Goal: Task Accomplishment & Management: Manage account settings

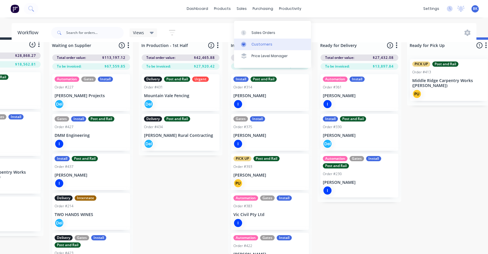
click at [248, 42] on div at bounding box center [245, 44] width 9 height 5
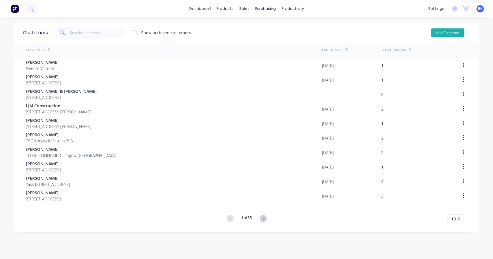
click at [439, 36] on button "Add Customer" at bounding box center [447, 32] width 33 height 9
select select "AU"
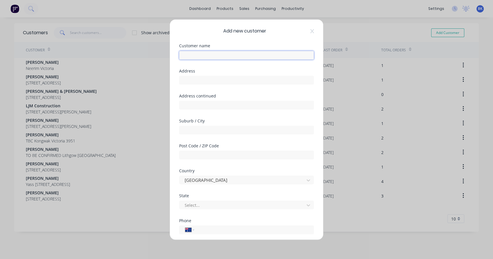
click at [212, 56] on input "text" at bounding box center [246, 55] width 135 height 9
paste input "[PERSON_NAME]"
type input "[PERSON_NAME]"
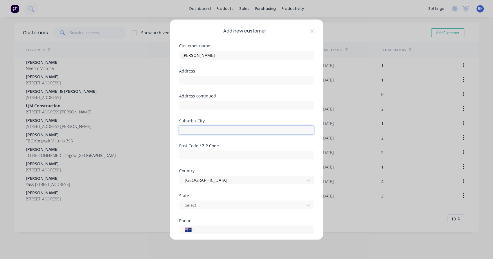
click at [204, 129] on input "text" at bounding box center [246, 130] width 135 height 9
paste input "Beaconsfield Upper"
type input "Beaconsfield Upper"
click at [199, 207] on div at bounding box center [242, 204] width 117 height 7
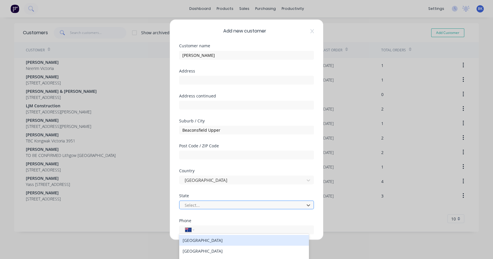
type input "v"
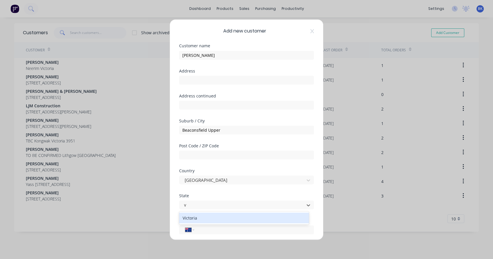
click at [196, 215] on div "Victoria" at bounding box center [244, 218] width 130 height 11
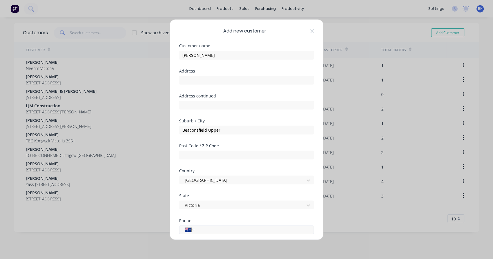
click at [208, 229] on input "tel" at bounding box center [252, 229] width 109 height 7
paste input "0439 028 989"
type input "0439 028 989"
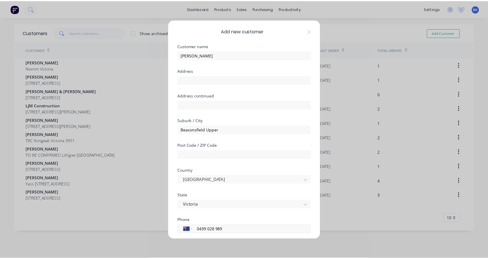
scroll to position [63, 0]
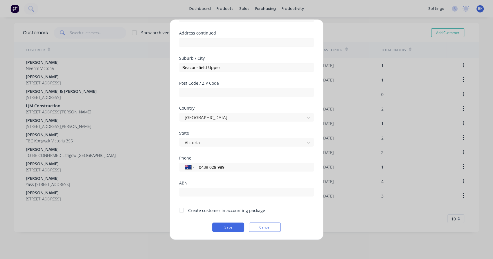
click at [184, 208] on div at bounding box center [182, 210] width 12 height 12
click at [221, 225] on button "Save" at bounding box center [228, 227] width 32 height 9
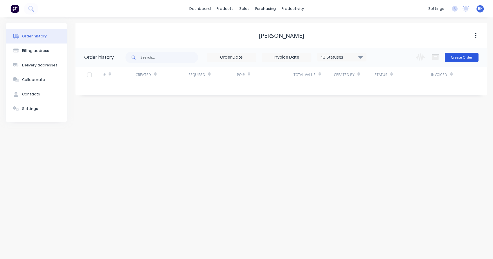
click at [456, 62] on button "Create Order" at bounding box center [462, 57] width 34 height 9
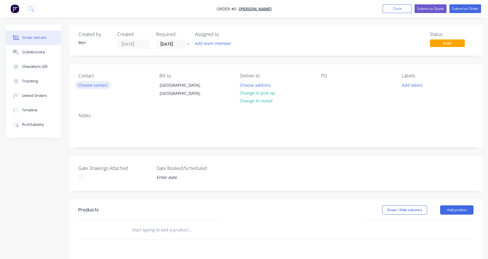
click at [98, 86] on button "Choose contact" at bounding box center [93, 85] width 36 height 8
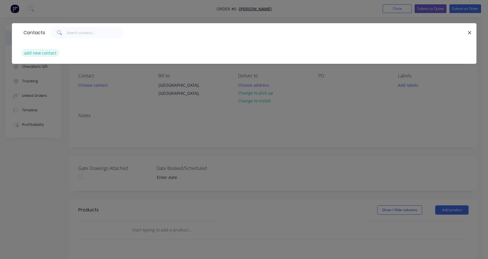
click at [48, 53] on button "add new contact" at bounding box center [40, 53] width 38 height 8
select select "AU"
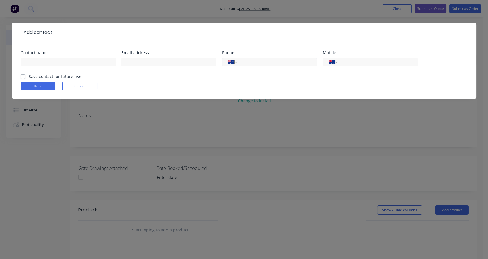
click at [251, 61] on input "tel" at bounding box center [276, 62] width 70 height 7
paste input "0439 028 989"
type input "0439 028 989"
click at [129, 60] on input "text" at bounding box center [168, 62] width 95 height 9
paste input "[PERSON_NAME][EMAIL_ADDRESS][DOMAIN_NAME]"
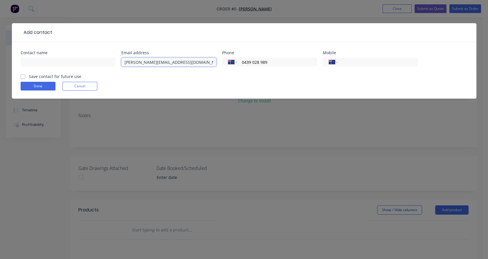
type input "[PERSON_NAME][EMAIL_ADDRESS][DOMAIN_NAME]"
click at [104, 67] on div at bounding box center [68, 64] width 95 height 17
click at [95, 58] on input "text" at bounding box center [68, 62] width 95 height 9
paste input "[PERSON_NAME]"
type input "[PERSON_NAME]"
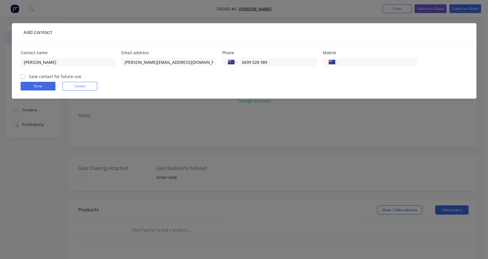
click at [29, 78] on label "Save contact for future use" at bounding box center [55, 76] width 53 height 6
click at [23, 78] on input "Save contact for future use" at bounding box center [23, 76] width 5 height 6
checkbox input "true"
click at [37, 85] on button "Done" at bounding box center [38, 86] width 35 height 9
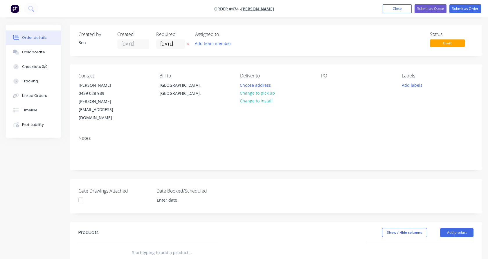
scroll to position [66, 0]
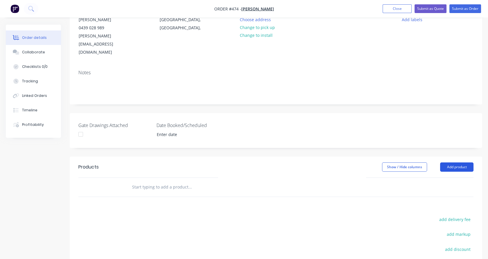
click at [461, 163] on button "Add product" at bounding box center [456, 167] width 33 height 9
click at [180, 181] on input "text" at bounding box center [190, 187] width 116 height 12
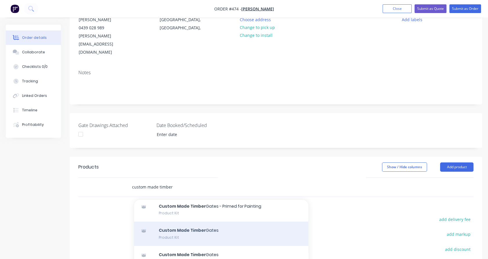
scroll to position [21, 0]
type input "custom made timber"
click at [204, 227] on div "Custom Made Timber Gates Product Kit" at bounding box center [221, 233] width 174 height 24
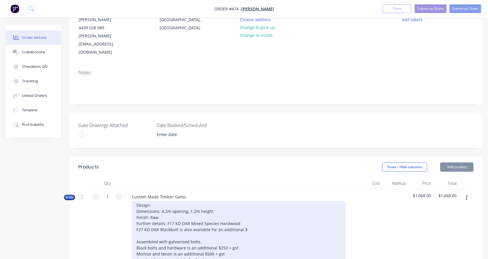
paste div
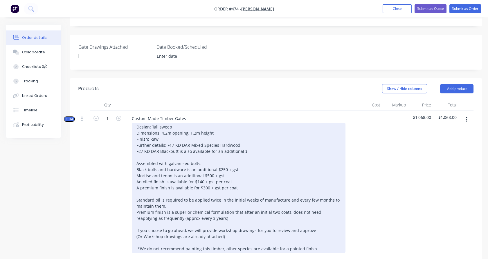
scroll to position [144, 0]
click at [249, 136] on div "Design: Tall sweep Dimensions: 4.2m opening, 1.2m height Finish: Raw Further de…" at bounding box center [239, 188] width 214 height 130
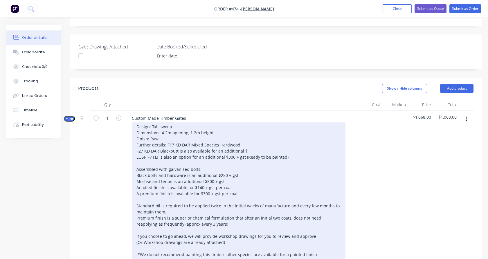
click at [192, 237] on div "Design: Tall sweep Dimensions: 4.2m opening, 1.2m height Finish: Raw Further de…" at bounding box center [239, 191] width 214 height 136
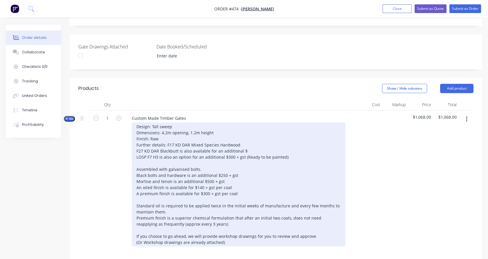
click at [175, 225] on div "Design: Tall sweep Dimensions: 4.2m opening, 1.2m height Finish: Raw Further de…" at bounding box center [239, 185] width 214 height 124
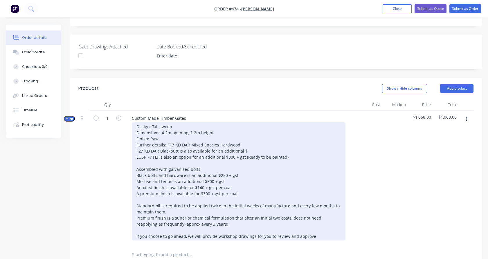
click at [179, 183] on div "Design: Tall sweep Dimensions: 4.2m opening, 1.2m height Finish: Raw Further de…" at bounding box center [239, 182] width 214 height 118
click at [248, 127] on div "Design: Tall sweep Dimensions: 4.2m opening, 1.2m height Finish: Raw Further de…" at bounding box center [239, 182] width 214 height 118
click at [248, 130] on div "Design: Tall sweep Dimensions: 4.2m opening, 1.2m height Finish: Raw Further de…" at bounding box center [239, 182] width 214 height 118
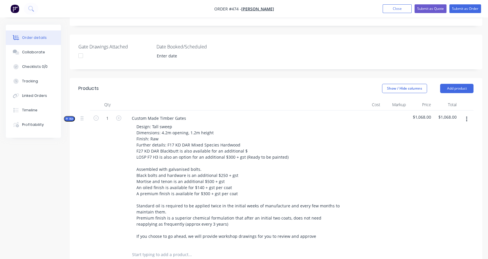
click at [69, 117] on span "Kit" at bounding box center [70, 119] width 8 height 4
click at [109, 249] on input "1" at bounding box center [107, 253] width 15 height 9
type input "35"
type input "$630.00"
click at [91, 214] on div "1" at bounding box center [107, 178] width 35 height 135
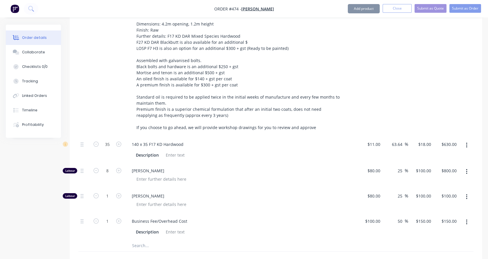
scroll to position [253, 0]
click at [117, 168] on icon "button" at bounding box center [118, 170] width 5 height 5
type input "9"
type input "$900.00"
click at [117, 168] on icon "button" at bounding box center [118, 170] width 5 height 5
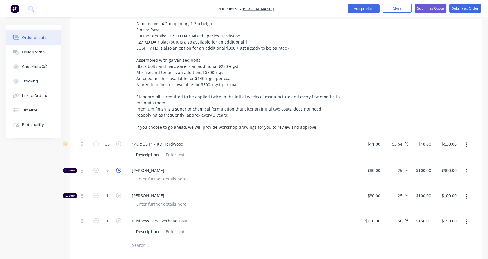
type input "10"
type input "$1,000.00"
click at [117, 168] on icon "button" at bounding box center [118, 170] width 5 height 5
type input "11"
type input "$1,100.00"
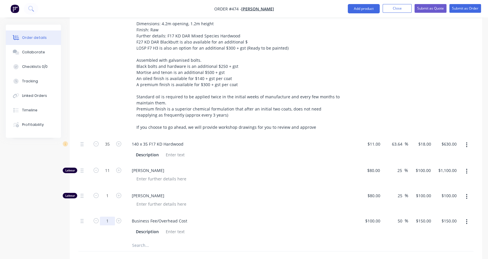
click at [112, 217] on input "1" at bounding box center [107, 221] width 15 height 9
type input "13"
type input "$1,950.00"
click at [112, 219] on div "13" at bounding box center [107, 226] width 35 height 26
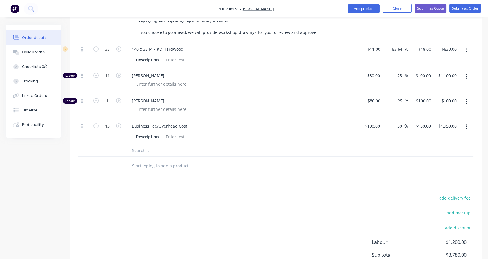
scroll to position [349, 0]
click at [139, 144] on input "text" at bounding box center [190, 150] width 116 height 12
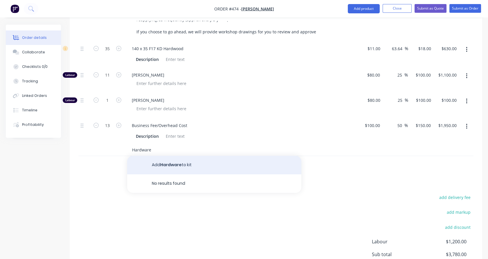
type input "Hardware"
click at [175, 156] on button "Add Hardware to kit" at bounding box center [214, 165] width 174 height 19
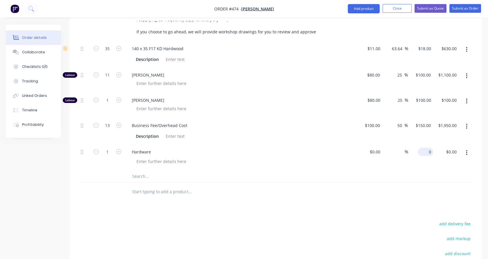
click at [427, 148] on input "0" at bounding box center [426, 152] width 13 height 8
type input "$310.00"
click at [427, 144] on div "$310.00 310" at bounding box center [421, 157] width 26 height 26
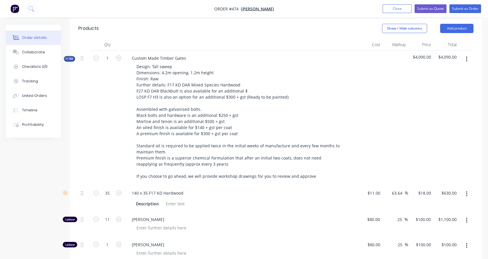
scroll to position [202, 0]
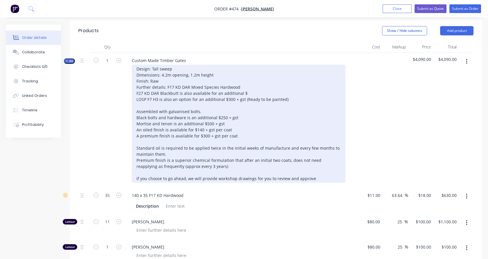
click at [202, 98] on div "Design: Tall sweep Dimensions: 4.2m opening, 1.2m height Finish: Raw Further de…" at bounding box center [239, 124] width 214 height 118
click at [244, 96] on div "Design: Tall sweep Dimensions: 4.2m opening, 1.2m height Finish: Raw Further de…" at bounding box center [239, 124] width 214 height 118
click at [267, 94] on div "Design: Tall sweep Dimensions: 4.2m opening, 1.2m height Finish: Raw Further de…" at bounding box center [239, 124] width 214 height 118
click at [246, 89] on div "Design: Tall sweep Dimensions: 4.2m opening, 1.2m height Finish: Raw Further de…" at bounding box center [239, 124] width 214 height 118
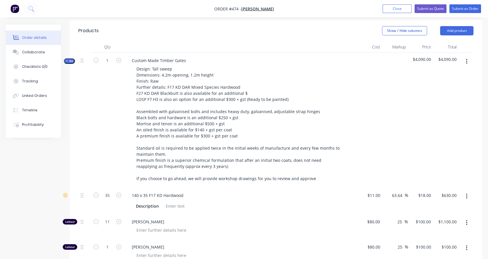
click at [90, 122] on div "1" at bounding box center [107, 120] width 35 height 135
click at [72, 59] on span "Kit" at bounding box center [70, 61] width 8 height 4
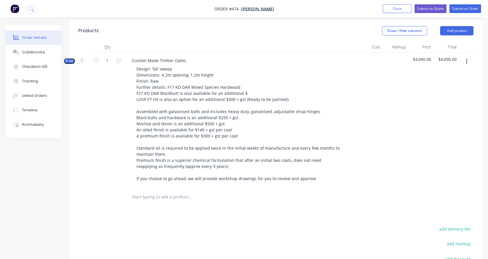
click at [150, 191] on input "text" at bounding box center [190, 197] width 116 height 12
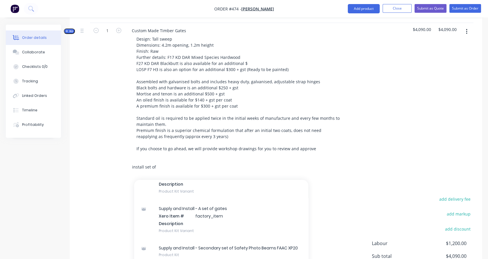
scroll to position [351, 0]
type input "install set of"
click at [183, 216] on div "Supply and Install - A set of gates Xero Item # factory_item Description Produc…" at bounding box center [221, 219] width 174 height 39
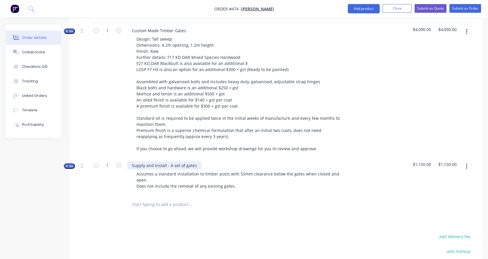
click at [137, 161] on div "Supply and Install - A set of gates" at bounding box center [164, 165] width 74 height 8
click at [71, 164] on span "Kit" at bounding box center [70, 166] width 8 height 4
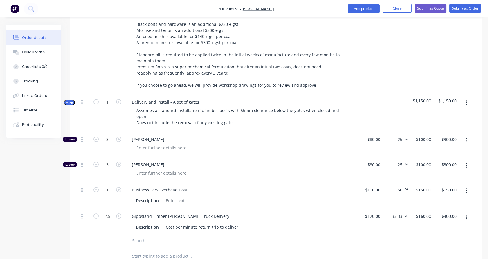
scroll to position [296, 0]
click at [109, 212] on input "2.5" at bounding box center [107, 216] width 15 height 9
type input "2"
type input "$320.00"
click at [111, 212] on div "2" at bounding box center [107, 221] width 35 height 26
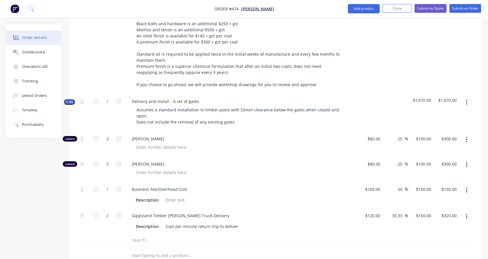
click at [71, 100] on span "Kit" at bounding box center [70, 102] width 8 height 4
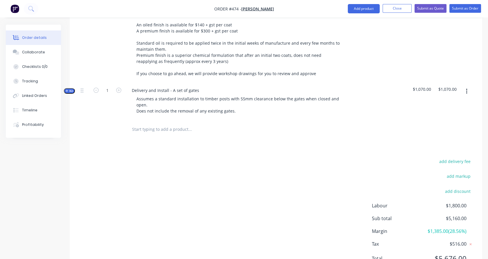
scroll to position [318, 0]
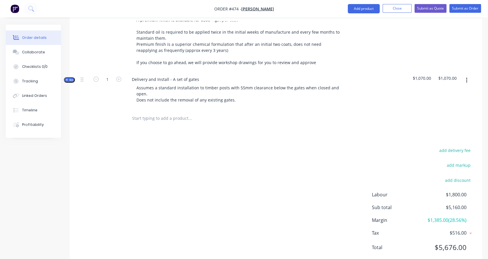
click at [150, 113] on input "text" at bounding box center [190, 119] width 116 height 12
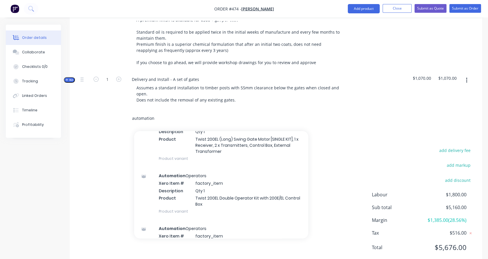
scroll to position [759, 0]
click at [143, 113] on input "automation" at bounding box center [190, 119] width 116 height 12
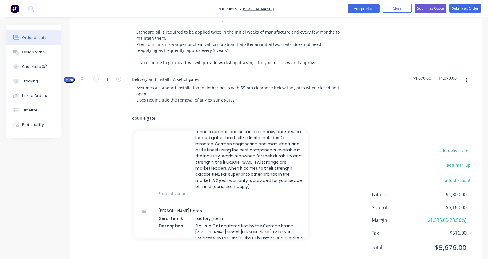
scroll to position [57, 0]
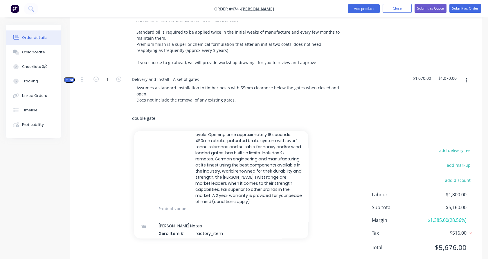
type input "double gate"
click at [199, 160] on div "[PERSON_NAME] Notes Xero Item # factory_item Description Double Gate automation…" at bounding box center [221, 155] width 174 height 125
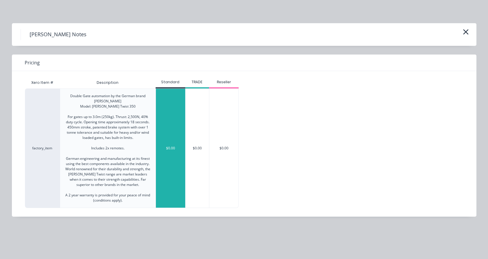
click at [166, 157] on div "$0.00" at bounding box center [170, 148] width 29 height 119
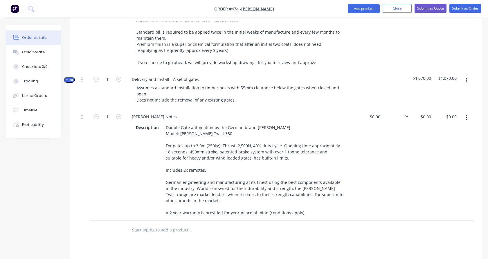
click at [164, 224] on input "text" at bounding box center [190, 230] width 116 height 12
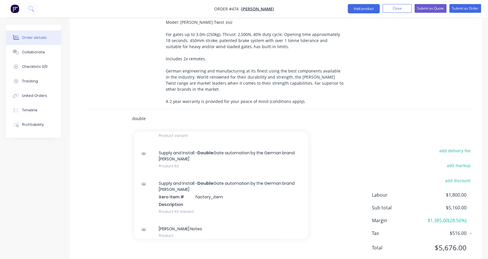
scroll to position [824, 0]
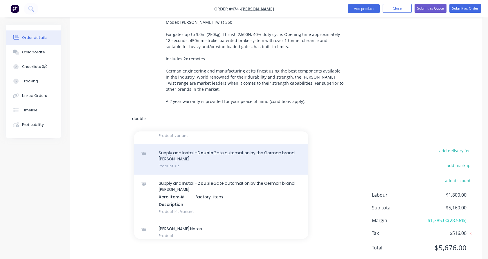
type input "double"
click at [206, 154] on div "Supply and Install - Double Gate automation by the German brand [PERSON_NAME] P…" at bounding box center [221, 159] width 174 height 30
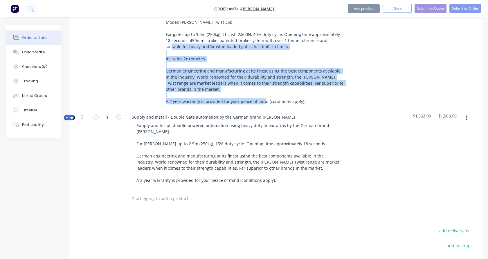
drag, startPoint x: 308, startPoint y: 84, endPoint x: 174, endPoint y: 30, distance: 144.7
click at [174, 30] on div "Double Gate automation by the German brand [PERSON_NAME] Model: [PERSON_NAME] T…" at bounding box center [254, 59] width 183 height 94
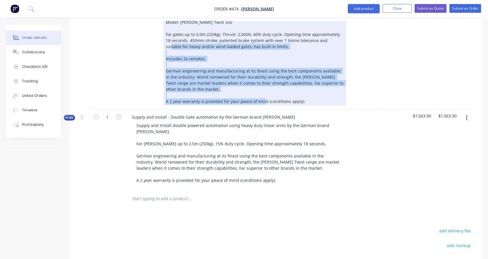
scroll to position [400, 0]
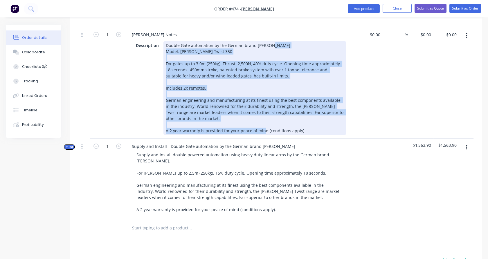
drag, startPoint x: 165, startPoint y: 35, endPoint x: 318, endPoint y: 114, distance: 171.9
click at [318, 114] on div "Double Gate automation by the German brand [PERSON_NAME] Model: [PERSON_NAME] T…" at bounding box center [254, 88] width 183 height 94
copy div "Model: [PERSON_NAME] Twist 350 For gates up to 3.0m (250kg). Thrust: 2,500N, 40…"
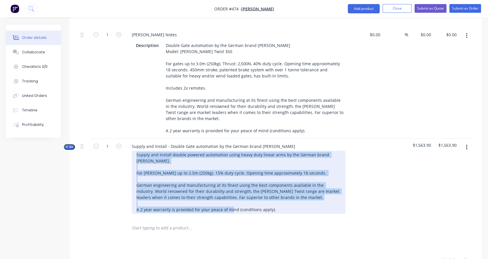
drag, startPoint x: 275, startPoint y: 194, endPoint x: 117, endPoint y: 136, distance: 169.3
click at [117, 139] on div "Kit 1 Supply and Install - Double Gate automation by the German brand [PERSON_N…" at bounding box center [275, 179] width 395 height 80
paste div
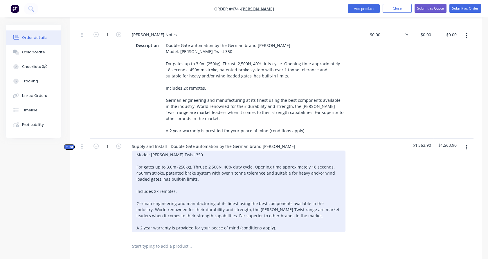
scroll to position [368, 0]
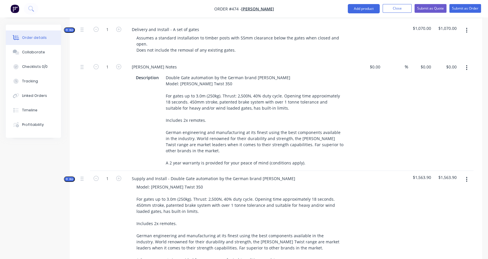
click at [468, 63] on button "button" at bounding box center [467, 68] width 14 height 10
click at [455, 114] on div "Delete" at bounding box center [446, 118] width 45 height 8
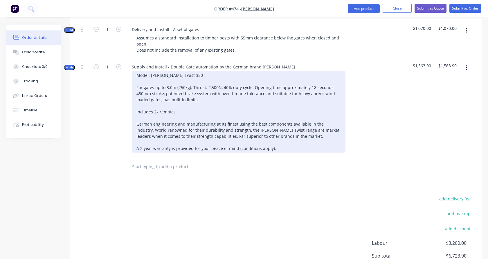
click at [196, 71] on div "Model: [PERSON_NAME] Twist 350 For gates up to 3.0m (250kg). Thrust: 2,500N, 40…" at bounding box center [239, 112] width 214 height 82
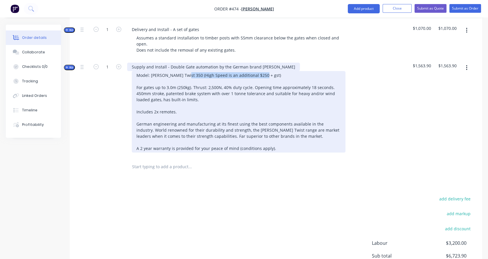
drag, startPoint x: 188, startPoint y: 59, endPoint x: 279, endPoint y: 53, distance: 90.7
click at [279, 59] on div "Supply and Install - Double Gate automation by the German brand [PERSON_NAME] M…" at bounding box center [241, 108] width 232 height 98
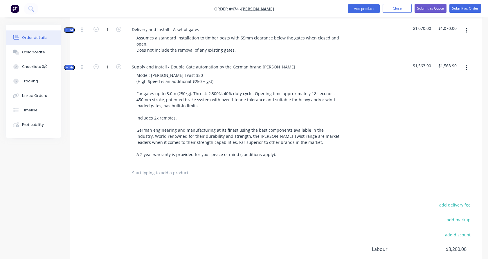
click at [96, 103] on div "1" at bounding box center [107, 111] width 35 height 105
click at [69, 65] on span "Kit" at bounding box center [70, 67] width 8 height 4
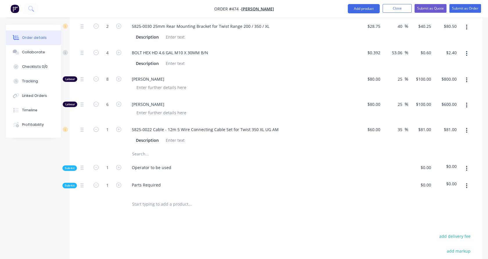
scroll to position [538, 0]
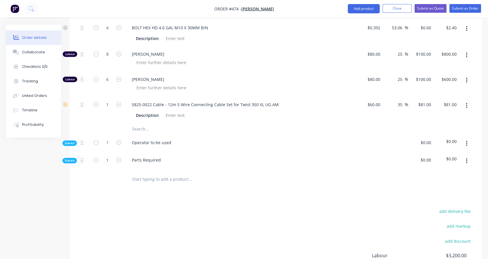
click at [466, 158] on icon "button" at bounding box center [466, 160] width 1 height 5
click at [460, 184] on div "Delete" at bounding box center [446, 188] width 45 height 8
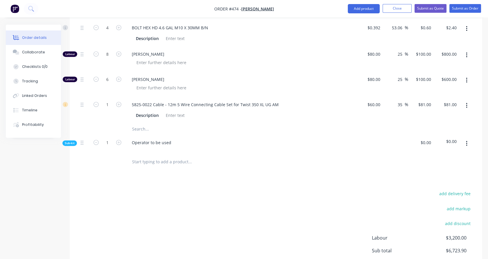
click at [65, 122] on div "Order details Collaborate Checklists 0/0 Tracking Linked Orders Timeline Profit…" at bounding box center [38, 81] width 64 height 113
click at [70, 141] on span "Sub-kit" at bounding box center [70, 143] width 10 height 4
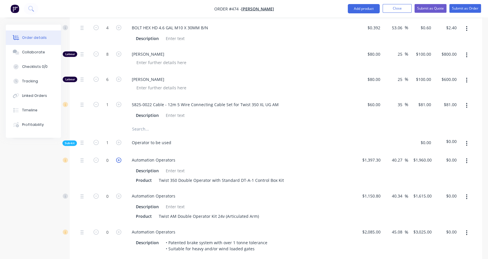
click at [118, 158] on icon "button" at bounding box center [118, 160] width 5 height 5
type input "1"
type input "$1,960.00"
click at [468, 192] on button "button" at bounding box center [467, 197] width 14 height 10
click at [460, 231] on div "Delete" at bounding box center [446, 235] width 45 height 8
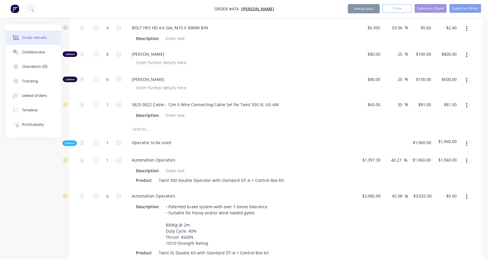
click at [467, 194] on icon "button" at bounding box center [466, 196] width 1 height 5
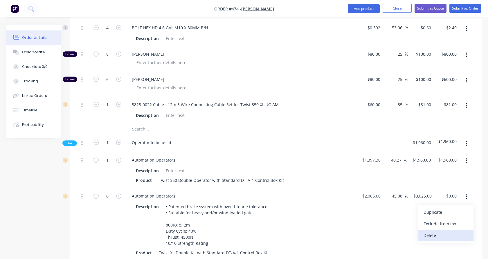
click at [458, 231] on div "Delete" at bounding box center [446, 235] width 45 height 8
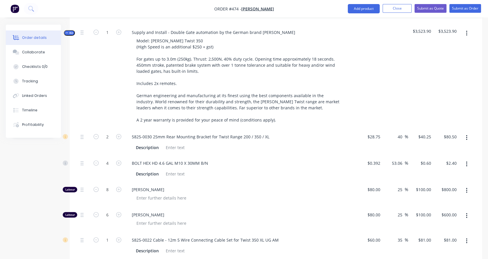
scroll to position [348, 0]
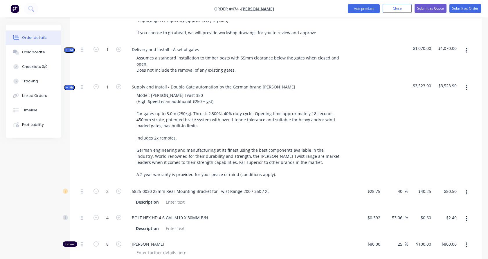
click at [72, 85] on span "Kit" at bounding box center [70, 87] width 8 height 4
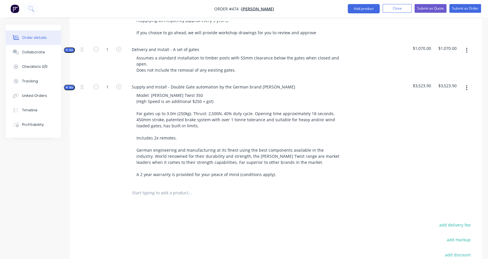
click at [145, 187] on input "text" at bounding box center [190, 193] width 116 height 12
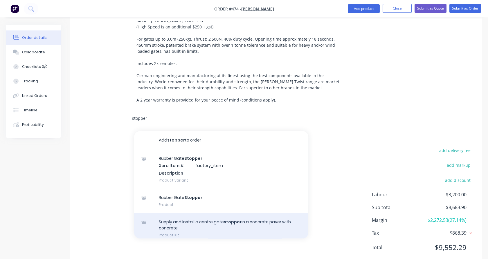
type input "stopper"
click at [179, 213] on div "Supply and Install a centre gate stopper in a concrete paver with concrete Prod…" at bounding box center [221, 228] width 174 height 30
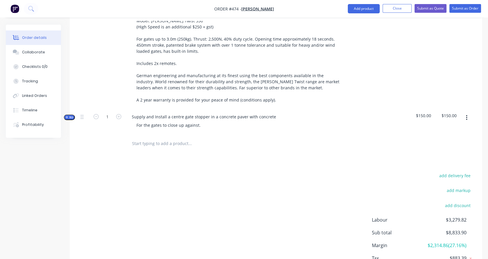
click at [154, 138] on input "text" at bounding box center [190, 144] width 116 height 12
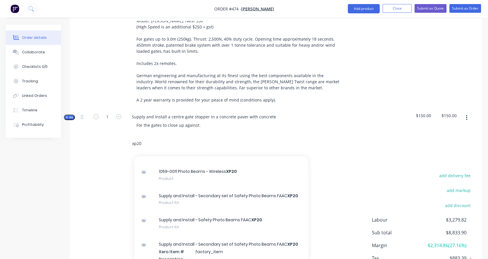
scroll to position [132, 0]
type input "xp20"
click at [171, 210] on div "Supply and Install - Safety Photo Beams FAAC XP20 Product Kit" at bounding box center [221, 222] width 174 height 24
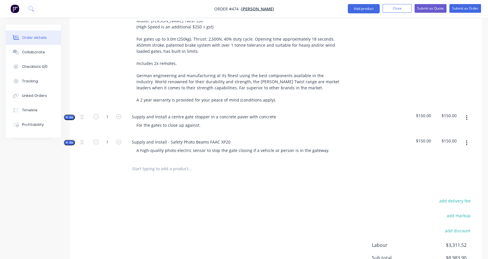
click at [161, 163] on input "text" at bounding box center [190, 169] width 116 height 12
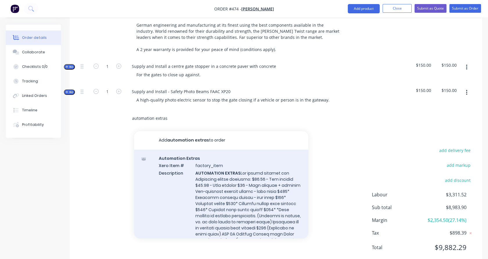
scroll to position [12, 0]
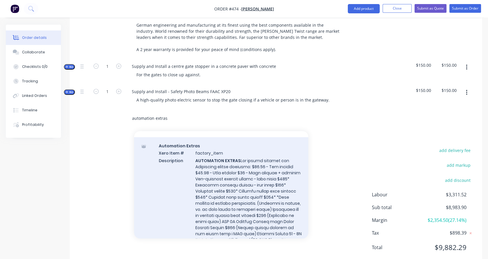
type input "automation extras"
click at [182, 151] on div "Automation Extras Xero Item # factory_item Description AUTOMATION EXTRAS Produc…" at bounding box center [221, 223] width 174 height 173
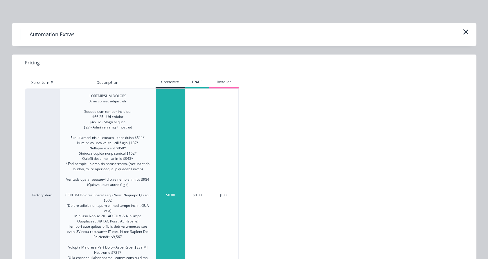
click at [169, 152] on div "$0.00" at bounding box center [170, 195] width 29 height 213
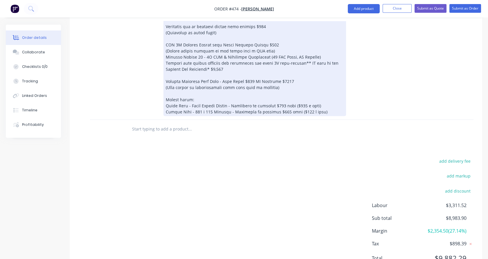
scroll to position [673, 0]
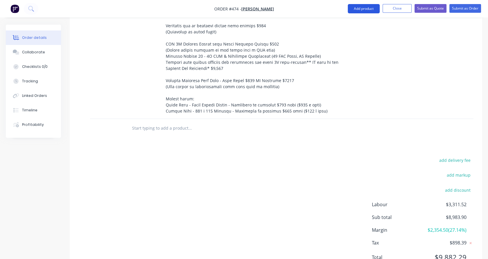
click at [364, 6] on button "Add product" at bounding box center [364, 8] width 32 height 9
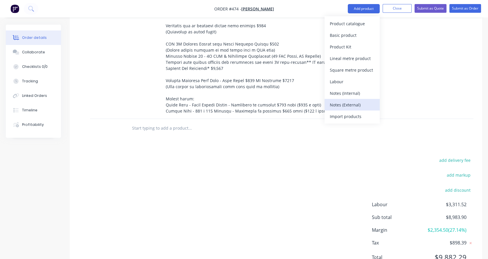
click at [351, 102] on div "Notes (External)" at bounding box center [352, 105] width 45 height 8
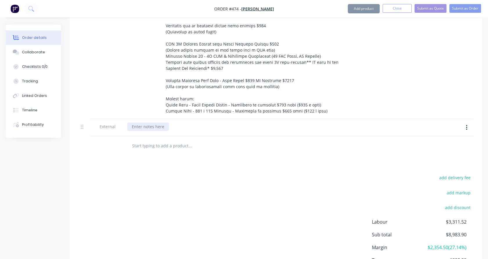
click at [161, 123] on div at bounding box center [148, 127] width 42 height 8
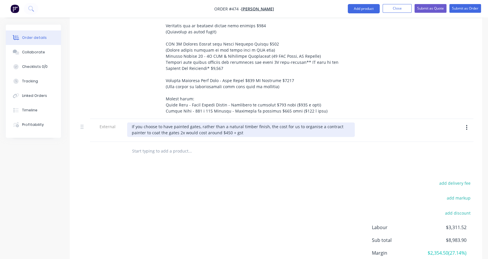
click at [182, 123] on div "If you choose to have painted gates, rather than a natural timber finish, the c…" at bounding box center [241, 130] width 228 height 15
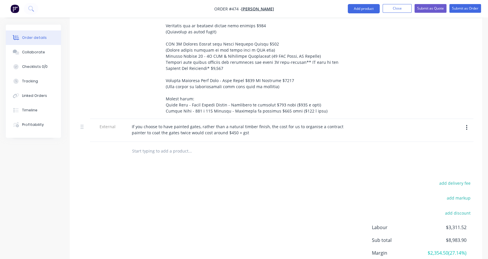
click at [83, 119] on div at bounding box center [84, 130] width 12 height 23
click at [139, 145] on input "text" at bounding box center [190, 151] width 116 height 12
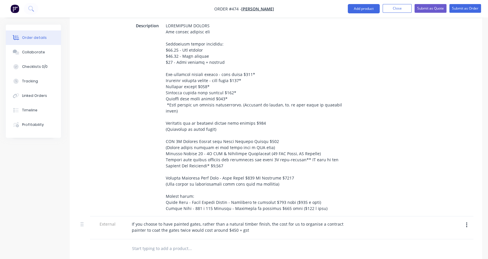
scroll to position [705, 0]
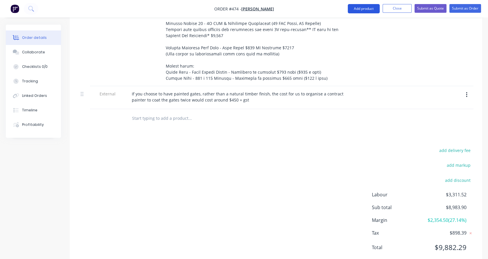
click at [353, 11] on button "Add product" at bounding box center [364, 8] width 32 height 9
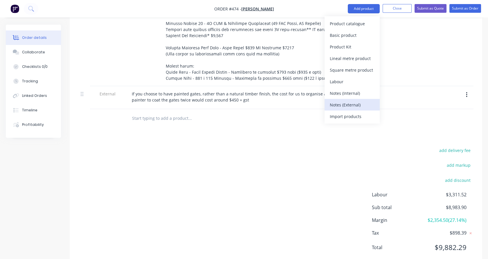
click at [353, 104] on div "Notes (External)" at bounding box center [352, 105] width 45 height 8
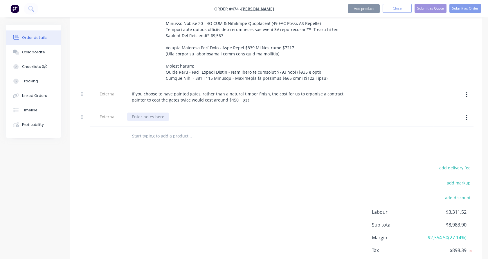
click at [150, 113] on div at bounding box center [148, 117] width 42 height 8
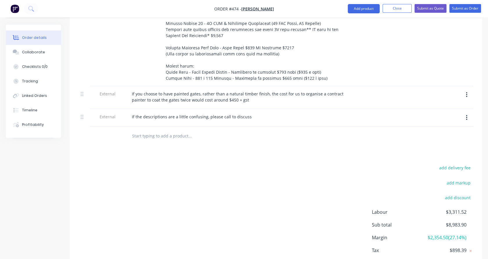
click at [148, 164] on div "add delivery fee add markup add discount Labour $3,311.52 Sub total $8,983.90 M…" at bounding box center [275, 220] width 395 height 112
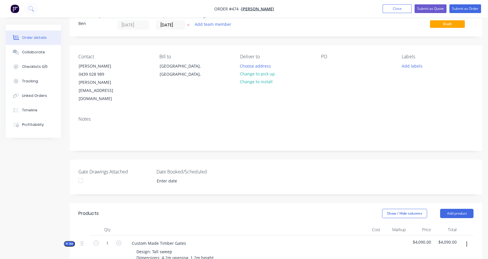
scroll to position [19, 0]
click at [262, 80] on button "Change to install" at bounding box center [256, 82] width 39 height 8
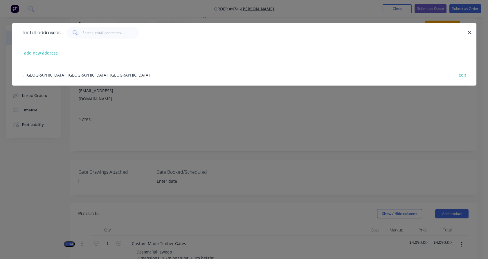
click at [83, 82] on div ", Beaconsfield Upper, [GEOGRAPHIC_DATA], [GEOGRAPHIC_DATA] edit" at bounding box center [244, 75] width 447 height 22
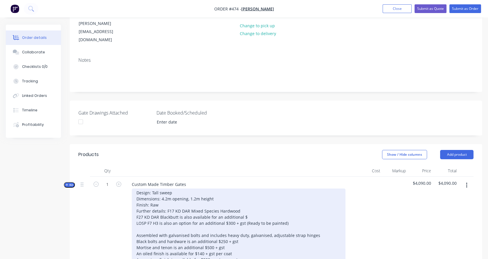
scroll to position [79, 0]
click at [220, 188] on div "Design: Tall sweep Dimensions: 4.2m opening, 1.2m height Finish: Raw Further de…" at bounding box center [239, 247] width 214 height 118
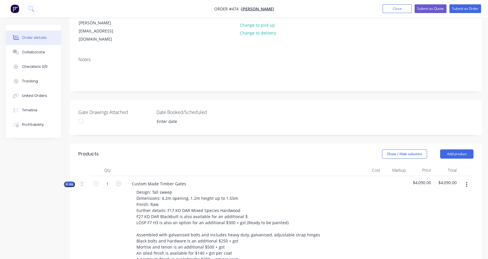
click at [196, 176] on div "Custom Made Timber Gates Design: Tall sweep Dimensions: 4.2m opening, 1.2m heig…" at bounding box center [241, 243] width 232 height 135
click at [185, 180] on div "Custom Made Timber Gates" at bounding box center [159, 184] width 64 height 8
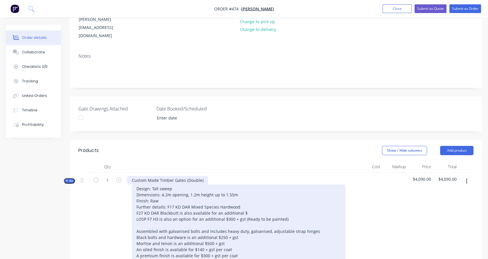
scroll to position [82, 0]
click at [246, 196] on div "Design: Tall sweep Dimensions: 4.2m opening, 1.2m height up to 1.55m Finish: Ra…" at bounding box center [239, 243] width 214 height 118
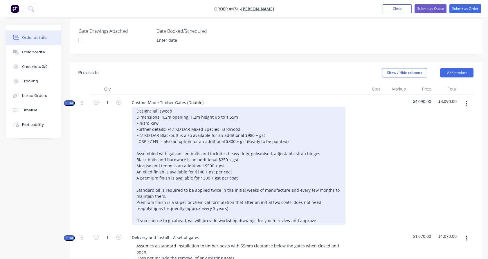
scroll to position [162, 0]
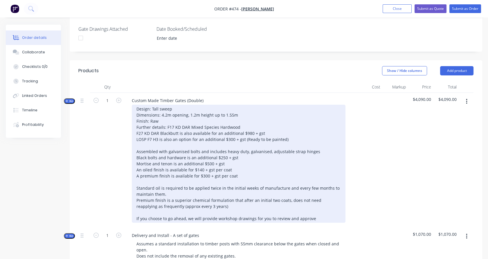
click at [251, 149] on div "Design: Tall sweep Dimensions: 4.2m opening, 1.2m height up to 1.55m Finish: Ra…" at bounding box center [239, 164] width 214 height 118
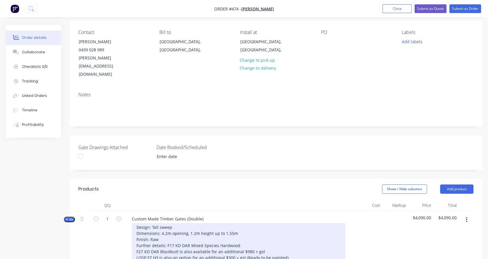
scroll to position [0, 0]
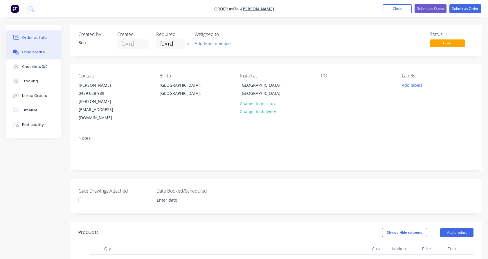
click at [44, 49] on button "Collaborate" at bounding box center [33, 52] width 55 height 15
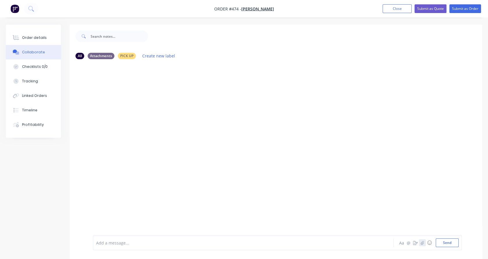
click at [421, 244] on icon "button" at bounding box center [422, 243] width 3 height 4
click at [443, 241] on button "Send" at bounding box center [447, 243] width 23 height 9
click at [428, 8] on button "Submit as Quote" at bounding box center [431, 8] width 32 height 9
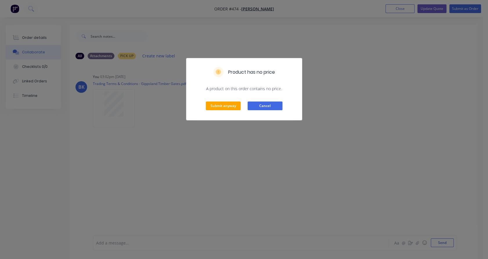
click at [268, 106] on button "Cancel" at bounding box center [265, 106] width 35 height 9
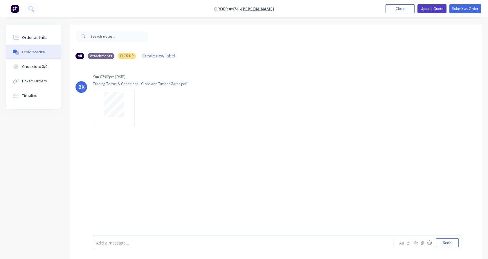
click at [419, 7] on button "Update Quote" at bounding box center [431, 8] width 29 height 9
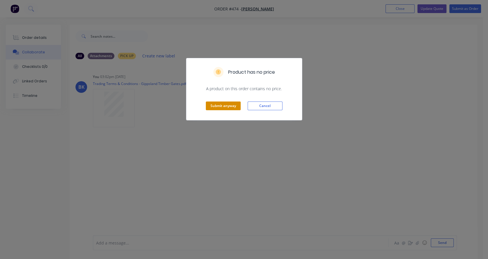
click at [225, 106] on button "Submit anyway" at bounding box center [223, 106] width 35 height 9
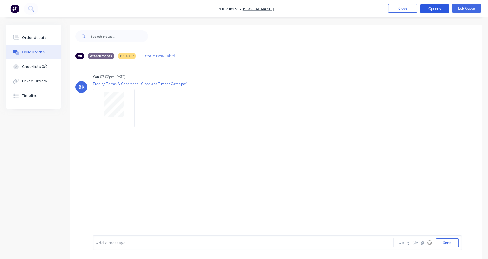
click at [432, 7] on button "Options" at bounding box center [434, 8] width 29 height 9
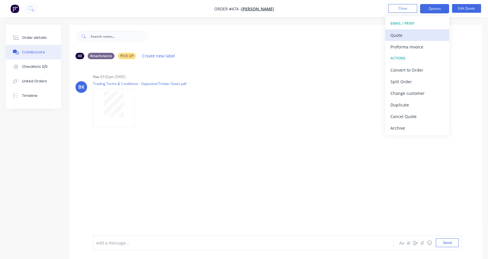
click at [411, 32] on div "Quote" at bounding box center [416, 35] width 53 height 8
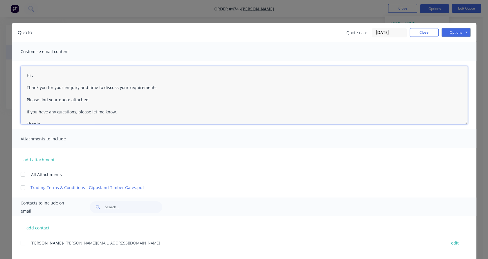
click at [29, 75] on textarea "Hi , Thank you for your enquiry and time to discuss your requirements. Please f…" at bounding box center [244, 95] width 447 height 58
click at [20, 242] on div at bounding box center [23, 243] width 12 height 12
click at [19, 174] on div at bounding box center [23, 175] width 12 height 12
type textarea "Hi [PERSON_NAME], Thank you for your enquiry and time to discuss your requireme…"
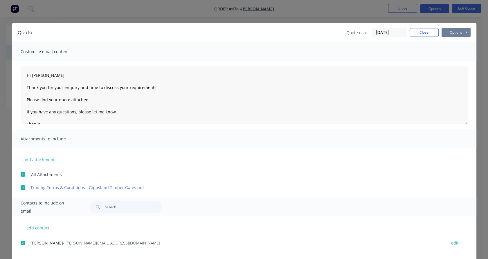
click at [446, 31] on button "Options" at bounding box center [456, 32] width 29 height 9
click at [449, 64] on button "Email" at bounding box center [460, 62] width 37 height 10
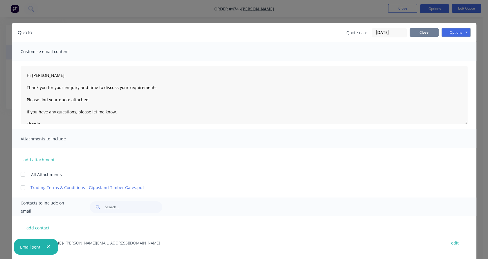
click at [421, 34] on button "Close" at bounding box center [424, 32] width 29 height 9
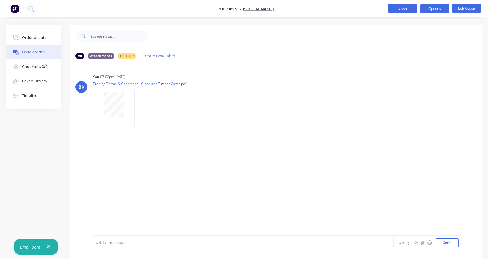
click at [401, 6] on button "Close" at bounding box center [402, 8] width 29 height 9
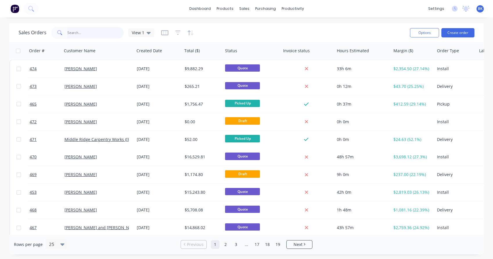
click at [91, 35] on input "text" at bounding box center [95, 33] width 57 height 12
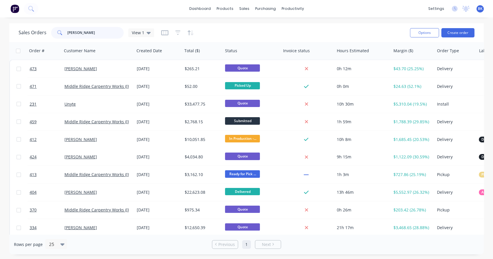
type input "[PERSON_NAME]"
click at [107, 71] on div "[PERSON_NAME]" at bounding box center [96, 69] width 64 height 6
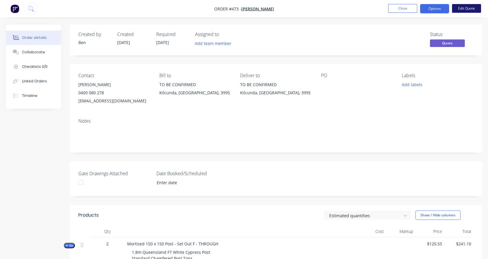
click at [460, 8] on button "Edit Quote" at bounding box center [466, 8] width 29 height 9
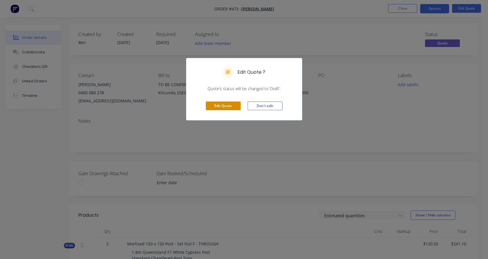
click at [227, 103] on button "Edit Quote" at bounding box center [223, 106] width 35 height 9
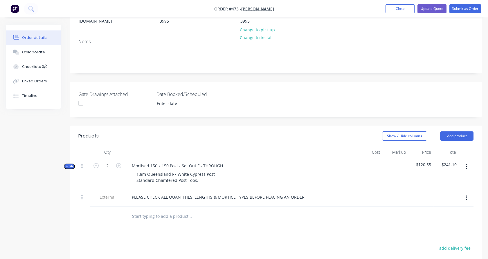
scroll to position [96, 0]
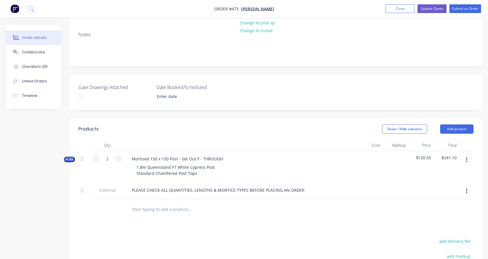
click at [154, 203] on input "text" at bounding box center [190, 209] width 116 height 12
type input "set f"
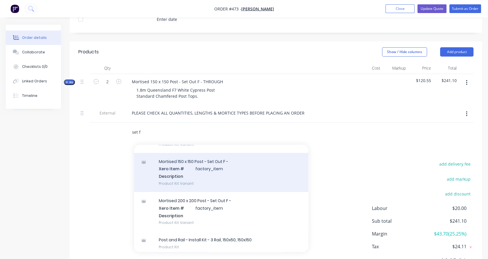
scroll to position [357, 0]
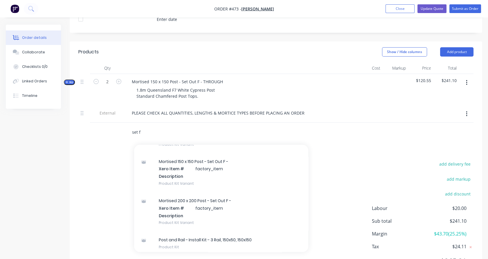
click at [140, 126] on input "set f" at bounding box center [190, 132] width 116 height 12
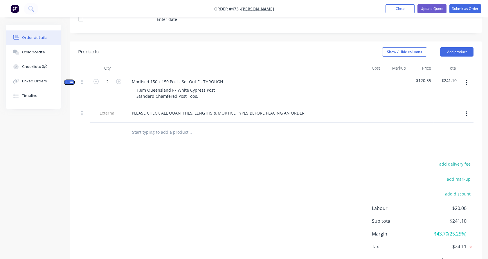
click at [72, 80] on span "Kit" at bounding box center [70, 82] width 8 height 4
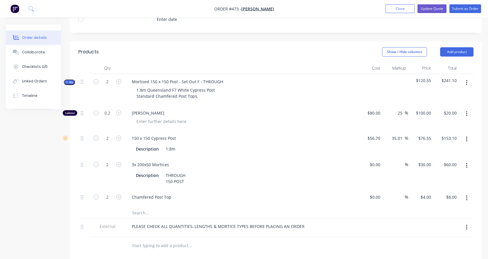
click at [139, 207] on input "text" at bounding box center [190, 213] width 116 height 12
type input "1"
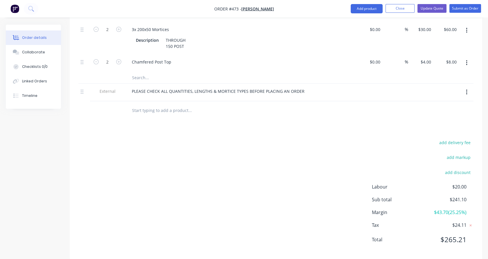
click at [126, 184] on div "add delivery fee add markup add discount Labour $20.00 Sub total $241.10 Margin…" at bounding box center [275, 195] width 395 height 112
click at [141, 72] on input "text" at bounding box center [190, 78] width 116 height 12
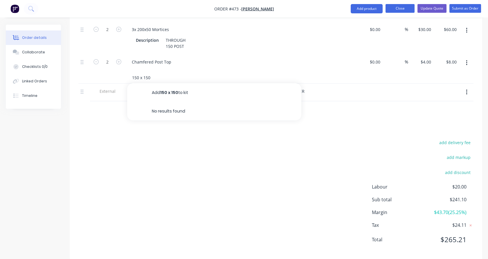
type input "150 x 150"
click at [394, 11] on button "Close" at bounding box center [400, 8] width 29 height 9
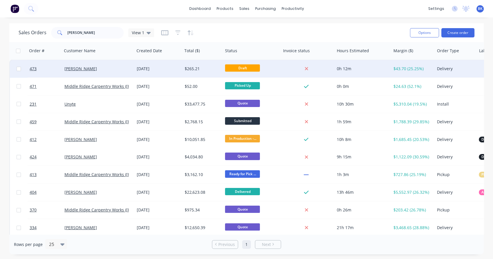
click at [105, 71] on div "[PERSON_NAME]" at bounding box center [96, 69] width 64 height 6
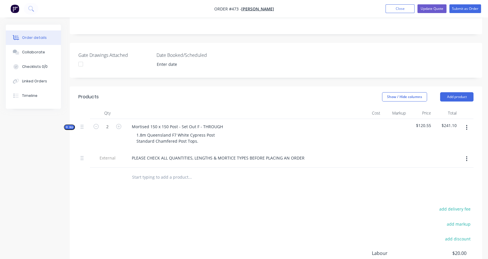
scroll to position [139, 0]
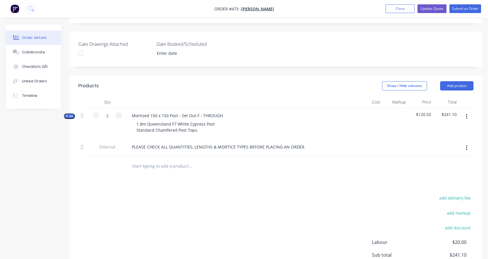
click at [70, 114] on span "Kit" at bounding box center [70, 116] width 8 height 4
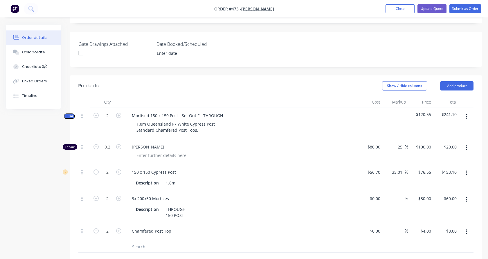
click at [140, 241] on input "text" at bounding box center [190, 247] width 116 height 12
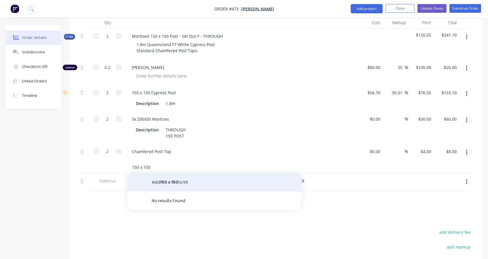
scroll to position [200, 0]
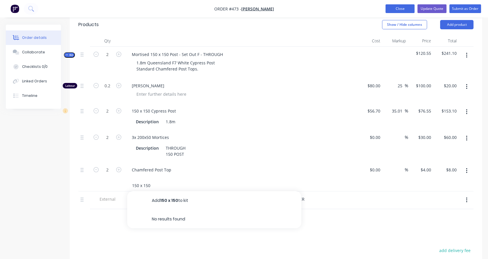
type input "150 x 150"
click at [395, 8] on button "Close" at bounding box center [400, 8] width 29 height 9
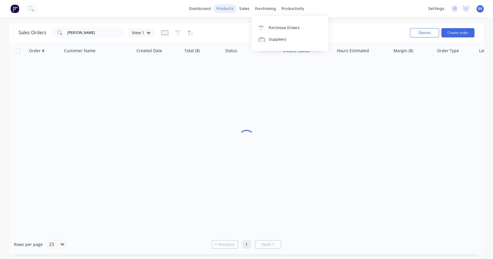
click at [226, 8] on div "products" at bounding box center [225, 8] width 23 height 9
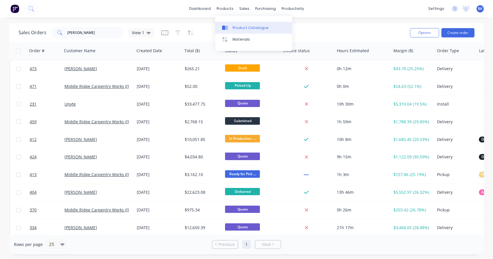
click at [228, 27] on icon at bounding box center [226, 28] width 3 height 5
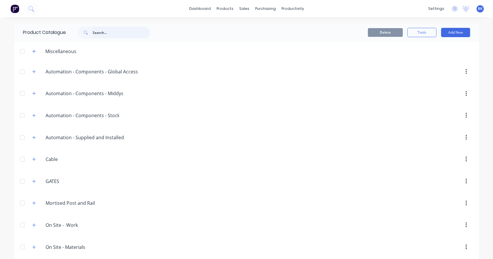
click at [100, 32] on input "text" at bounding box center [121, 33] width 57 height 12
type input "150 x 150"
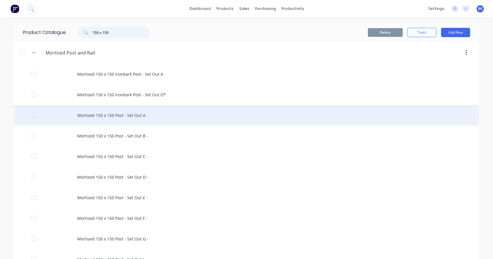
scroll to position [101, 0]
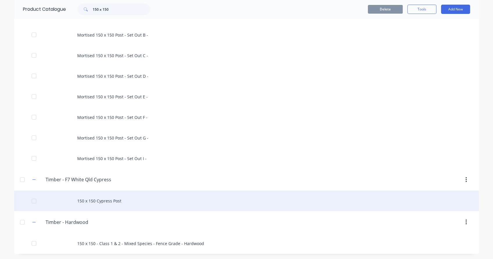
click at [105, 205] on div "150 x 150 Cypress Post" at bounding box center [246, 201] width 464 height 21
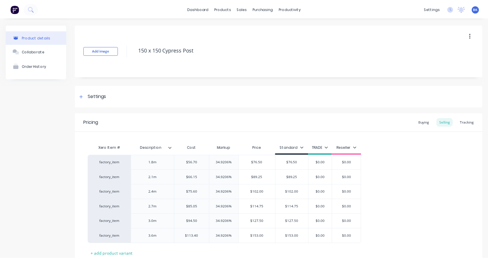
scroll to position [42, 0]
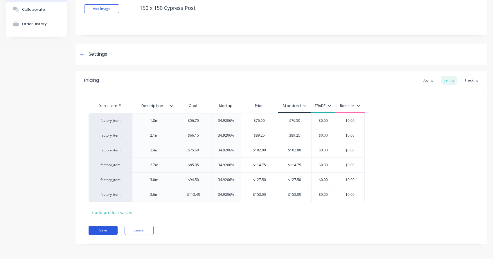
click at [113, 230] on button "Save" at bounding box center [103, 230] width 29 height 9
type textarea "x"
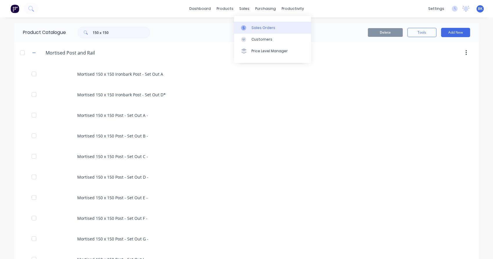
drag, startPoint x: 248, startPoint y: 8, endPoint x: 243, endPoint y: 24, distance: 16.8
click at [243, 24] on link "Sales Orders" at bounding box center [272, 28] width 77 height 12
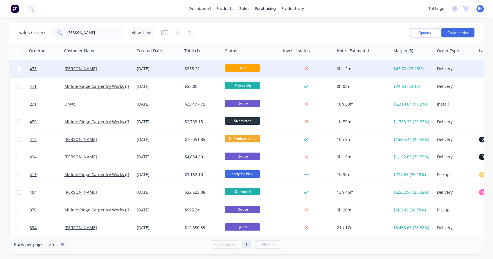
click at [105, 70] on div "[PERSON_NAME]" at bounding box center [96, 69] width 64 height 6
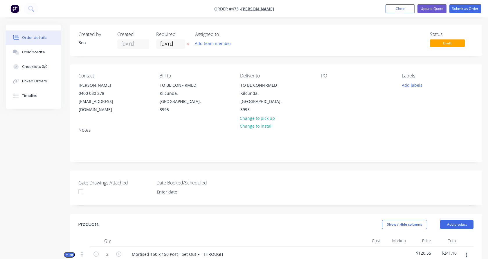
scroll to position [141, 0]
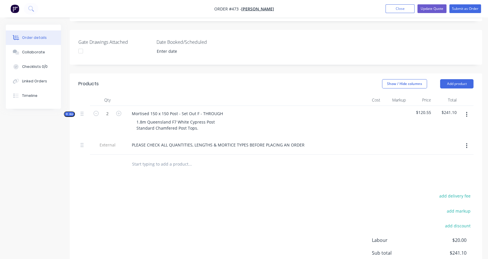
click at [74, 111] on button "Kit" at bounding box center [69, 114] width 11 height 6
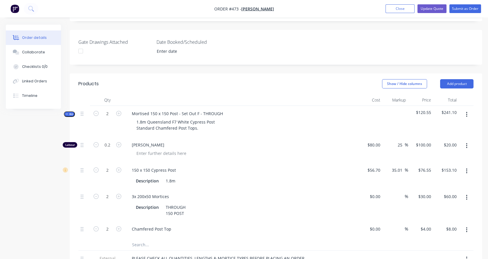
scroll to position [165, 0]
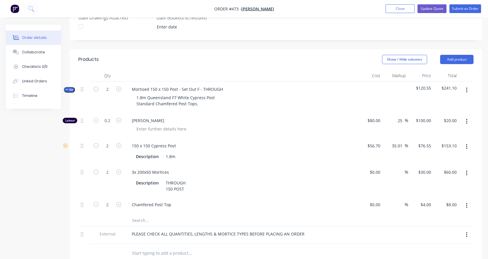
click at [136, 215] on input "text" at bounding box center [190, 221] width 116 height 12
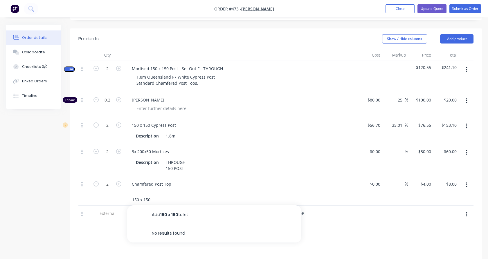
scroll to position [186, 0]
type input "150 x 150"
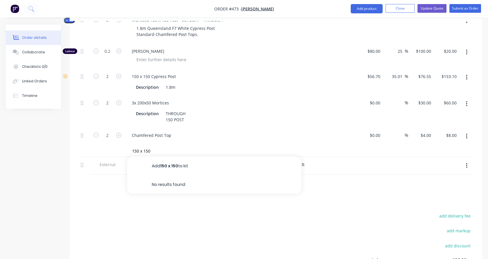
click at [107, 186] on div "Products Show / Hide columns Add product Qty Cost Markup Price Total Kit 2 Mort…" at bounding box center [276, 156] width 413 height 353
click at [140, 178] on input "text" at bounding box center [190, 184] width 116 height 12
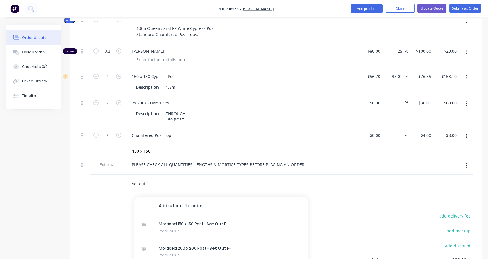
scroll to position [16, 0]
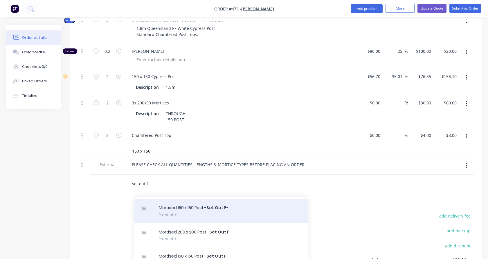
type input "set out f"
click at [178, 207] on div "Mortised 150 x 150 Post - Set Out F - Product Kit" at bounding box center [221, 211] width 174 height 24
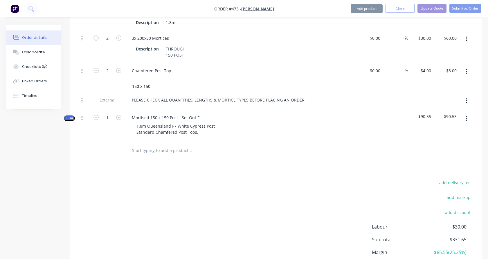
scroll to position [299, 0]
click at [69, 116] on span "Kit" at bounding box center [70, 118] width 8 height 4
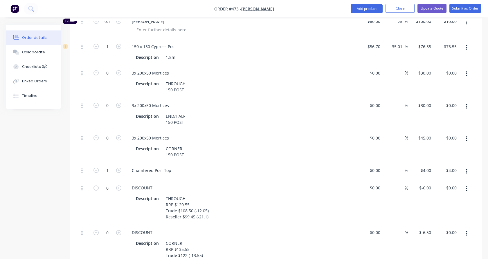
scroll to position [446, 0]
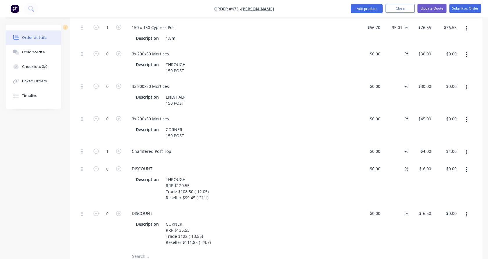
click at [142, 251] on input "text" at bounding box center [190, 257] width 116 height 12
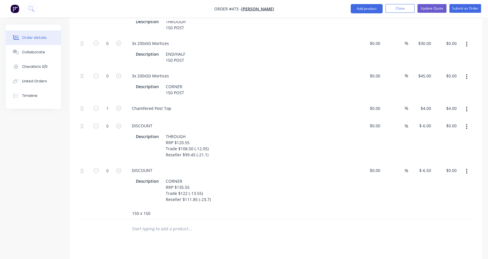
drag, startPoint x: 152, startPoint y: 205, endPoint x: 118, endPoint y: 206, distance: 34.0
click at [118, 208] on div "150 x 150" at bounding box center [275, 214] width 395 height 12
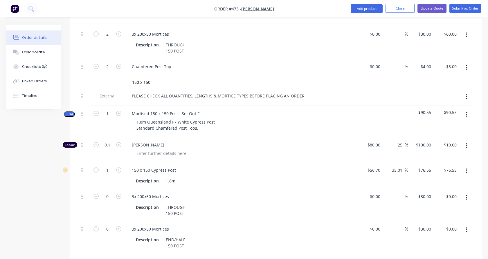
scroll to position [287, 0]
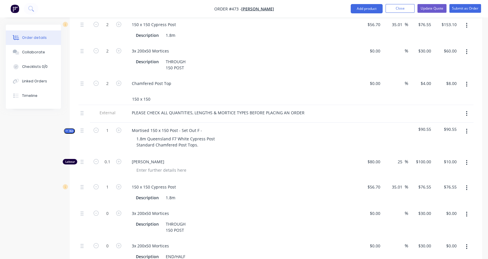
type input "cypress"
click at [157, 93] on input "150 x 150" at bounding box center [190, 99] width 116 height 12
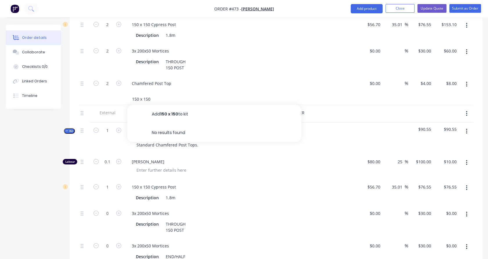
click at [157, 93] on input "150 x 150" at bounding box center [190, 99] width 116 height 12
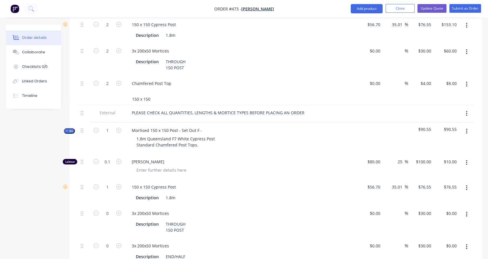
click at [157, 93] on input "150 x 150" at bounding box center [190, 99] width 116 height 12
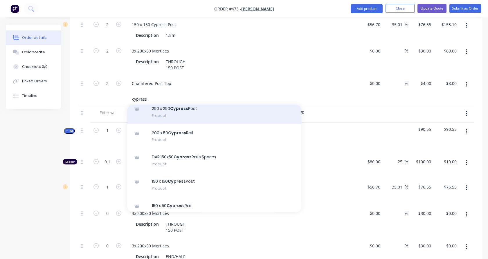
scroll to position [76, 0]
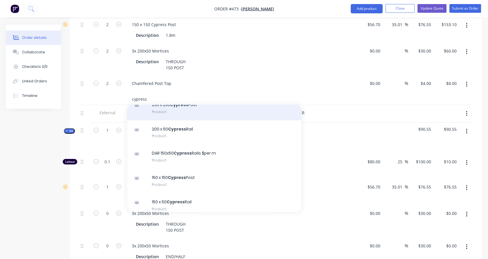
type input "cypress"
click at [174, 169] on div "150 x 150 Cypress Post Product" at bounding box center [214, 181] width 174 height 24
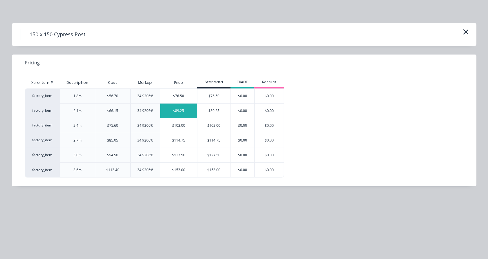
click at [186, 115] on div "$89.25" at bounding box center [178, 111] width 37 height 15
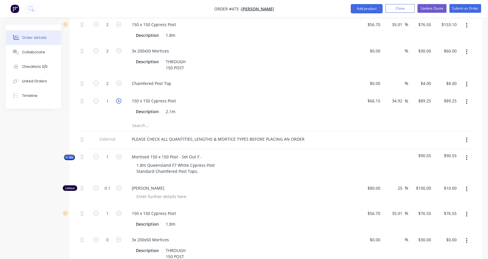
click at [119, 98] on icon "button" at bounding box center [118, 100] width 5 height 5
type input "2"
type input "$178.50"
click at [469, 153] on button "button" at bounding box center [467, 158] width 14 height 10
click at [447, 204] on div "Delete" at bounding box center [446, 208] width 45 height 8
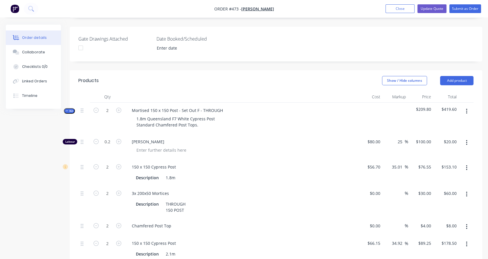
scroll to position [144, 0]
click at [467, 165] on icon "button" at bounding box center [466, 168] width 1 height 6
click at [449, 202] on div "Delete" at bounding box center [446, 206] width 45 height 8
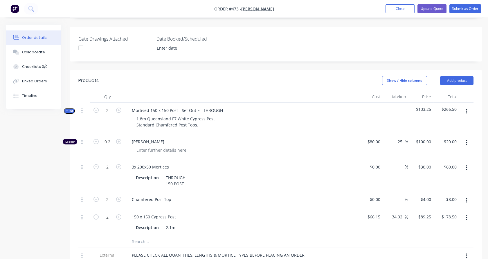
click at [67, 109] on icon "button" at bounding box center [67, 110] width 3 height 3
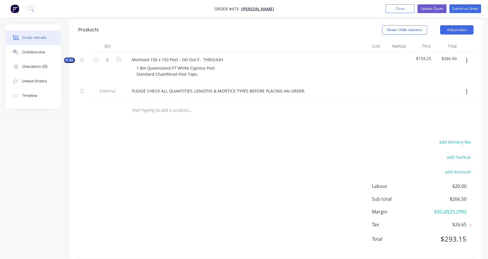
scroll to position [182, 0]
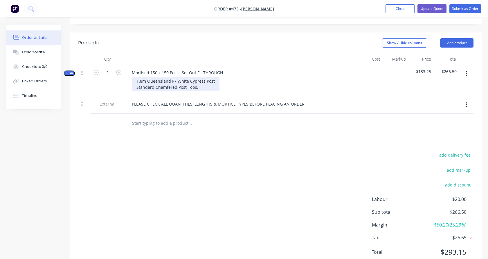
click at [142, 77] on div "1.8m Queensland F7 White Cypress Post Standard Chamfered Post Tops." at bounding box center [176, 84] width 88 height 15
click at [70, 71] on span "Kit" at bounding box center [70, 73] width 8 height 4
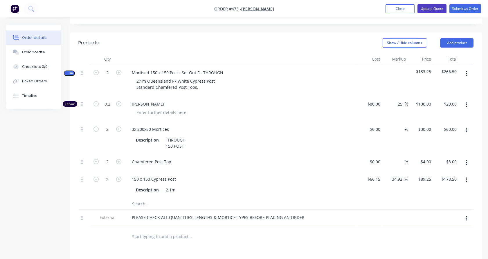
click at [426, 7] on button "Update Quote" at bounding box center [431, 8] width 29 height 9
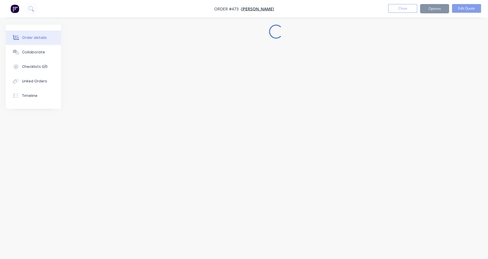
scroll to position [0, 0]
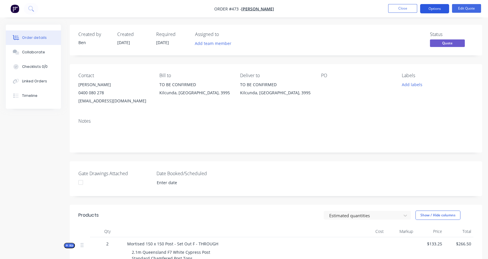
click at [434, 9] on button "Options" at bounding box center [434, 8] width 29 height 9
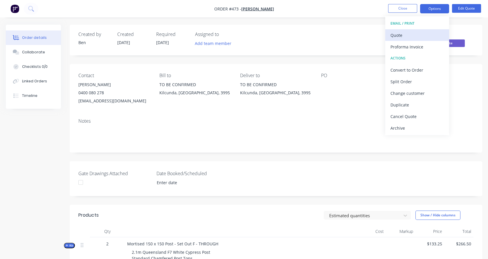
click at [416, 37] on div "Quote" at bounding box center [416, 35] width 53 height 8
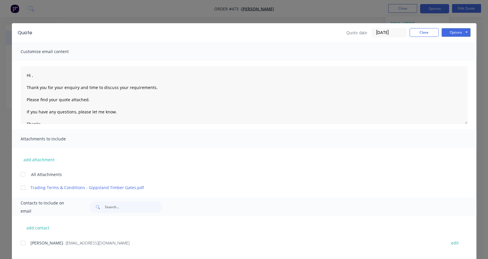
click at [21, 241] on div at bounding box center [23, 243] width 12 height 12
click at [21, 187] on div at bounding box center [23, 188] width 12 height 12
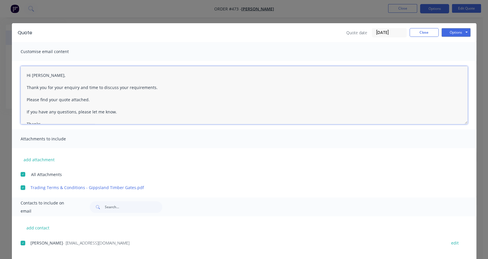
drag, startPoint x: 77, startPoint y: 87, endPoint x: 149, endPoint y: 87, distance: 72.0
click at [149, 87] on textarea "Hi [PERSON_NAME], Thank you for your enquiry and time to discuss your requireme…" at bounding box center [244, 95] width 447 height 58
type textarea "Hi [PERSON_NAME], Thank you for your enquiry for 2.1m posts. Please find your q…"
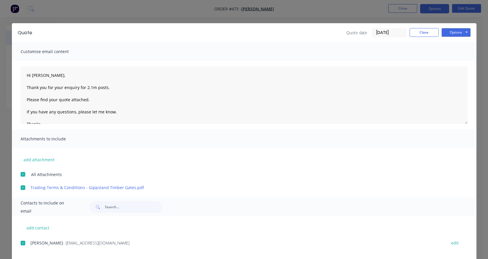
click at [439, 35] on div "Quote date [DATE] Close Options Preview Print Email" at bounding box center [408, 32] width 124 height 9
click at [446, 34] on button "Options" at bounding box center [456, 32] width 29 height 9
click at [444, 59] on button "Email" at bounding box center [460, 62] width 37 height 10
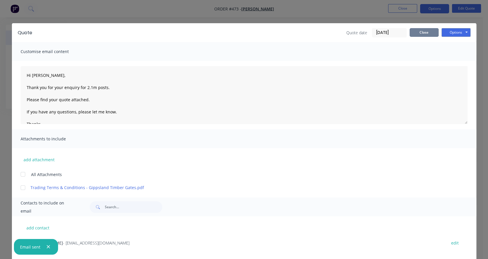
click at [419, 35] on button "Close" at bounding box center [424, 32] width 29 height 9
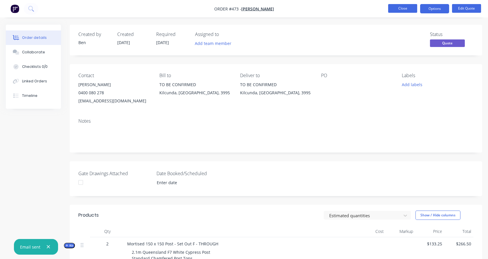
click at [390, 9] on button "Close" at bounding box center [402, 8] width 29 height 9
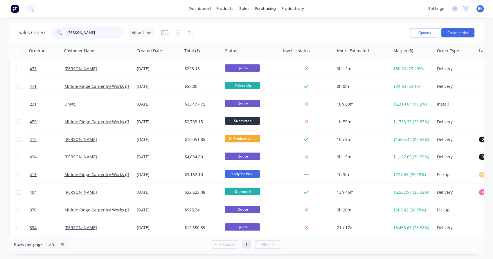
click at [73, 33] on input "[PERSON_NAME]" at bounding box center [95, 33] width 57 height 12
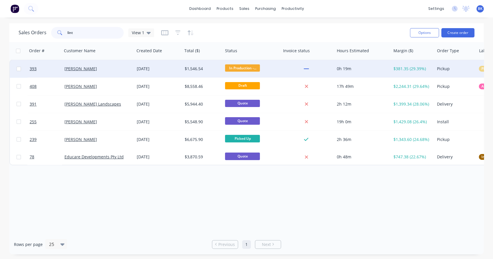
type input "lint"
click at [107, 66] on div "[PERSON_NAME]" at bounding box center [96, 69] width 64 height 6
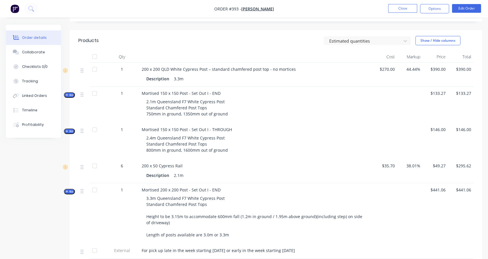
scroll to position [176, 0]
